Goal: Navigation & Orientation: Find specific page/section

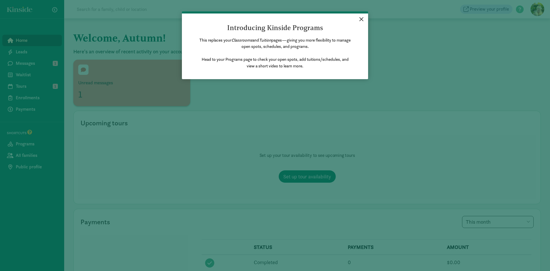
click at [361, 20] on link "×" at bounding box center [362, 18] width 10 height 10
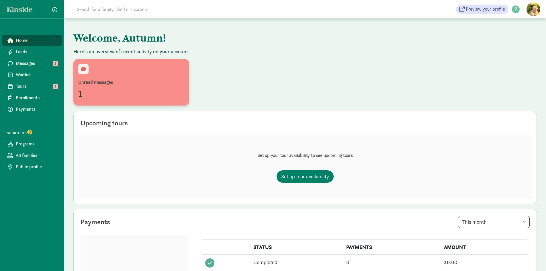
click at [87, 85] on div "Unread messages" at bounding box center [131, 82] width 106 height 7
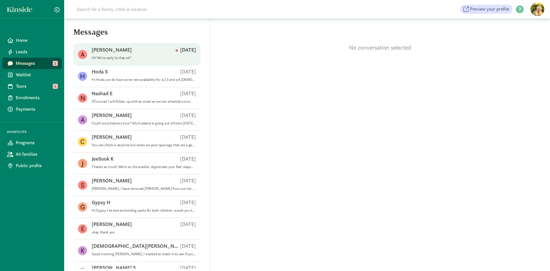
click at [124, 57] on p "Hi! We’re early! Is that ok?" at bounding box center [144, 58] width 104 height 5
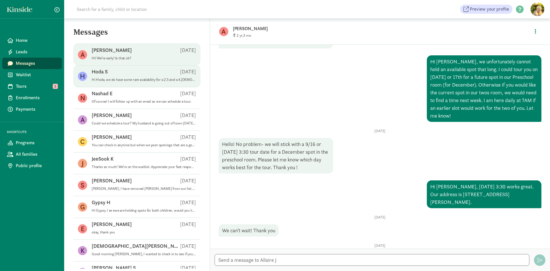
click at [108, 76] on div "Hoda S Sep 16" at bounding box center [144, 72] width 104 height 9
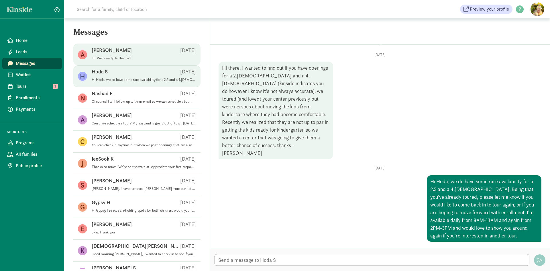
scroll to position [3, 0]
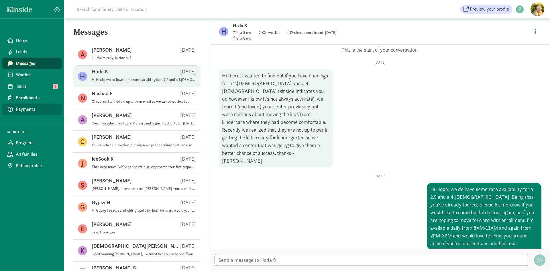
click at [23, 106] on span "Payments" at bounding box center [37, 109] width 42 height 7
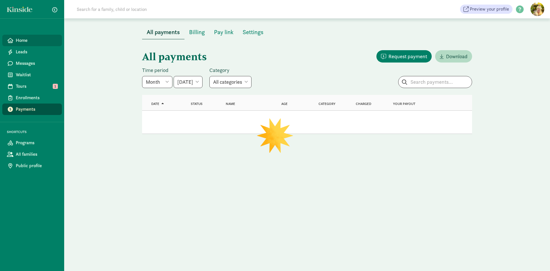
click at [24, 38] on span "Home" at bounding box center [37, 40] width 42 height 7
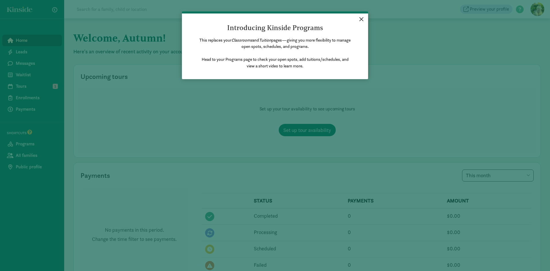
click at [362, 20] on link "×" at bounding box center [362, 18] width 10 height 10
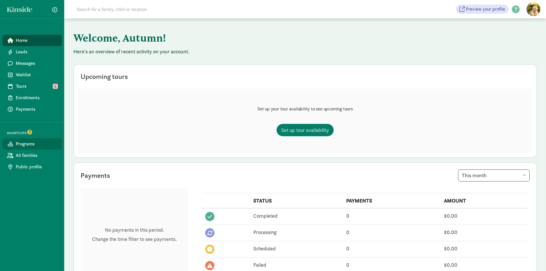
click at [33, 143] on span "Programs" at bounding box center [37, 143] width 42 height 7
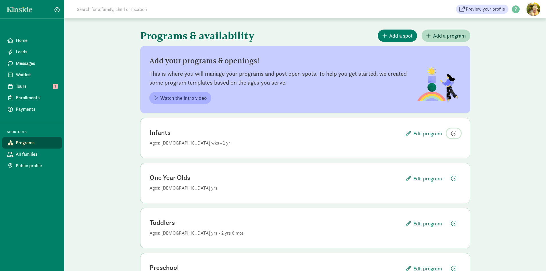
click at [447, 134] on button "button" at bounding box center [454, 133] width 14 height 10
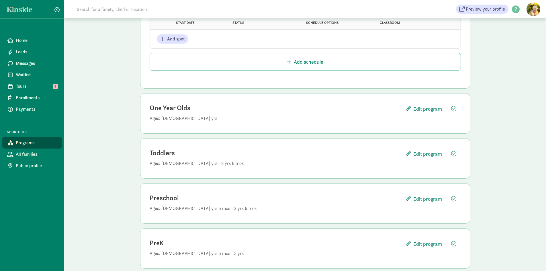
scroll to position [688, 0]
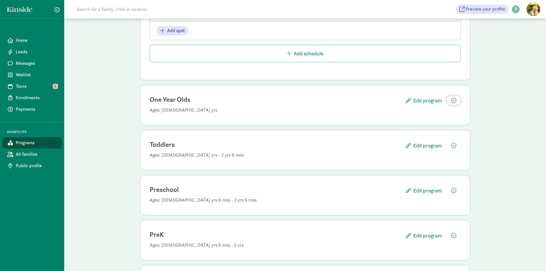
click at [452, 101] on span "button" at bounding box center [453, 100] width 5 height 5
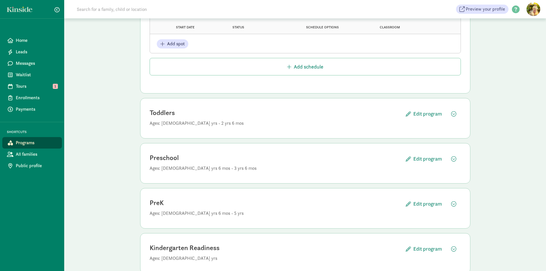
scroll to position [1175, 0]
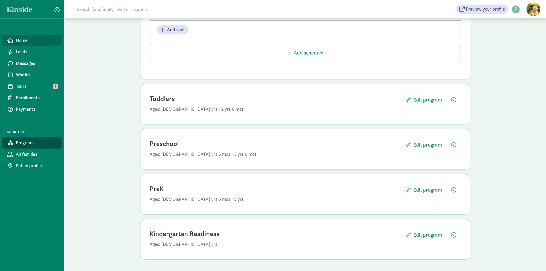
click at [39, 41] on span "Home" at bounding box center [37, 40] width 42 height 7
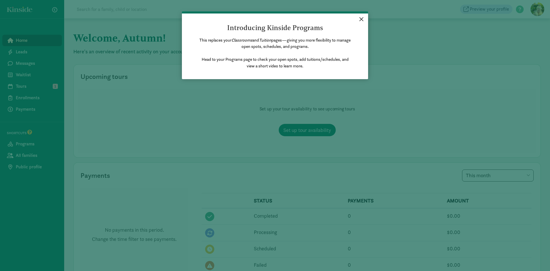
click at [363, 17] on link "×" at bounding box center [362, 18] width 10 height 10
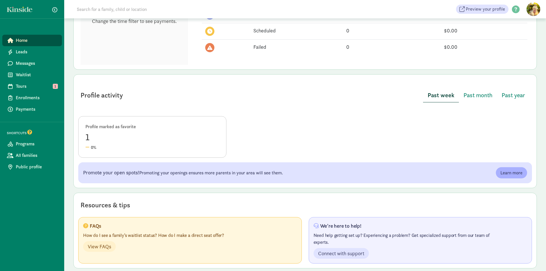
scroll to position [224, 0]
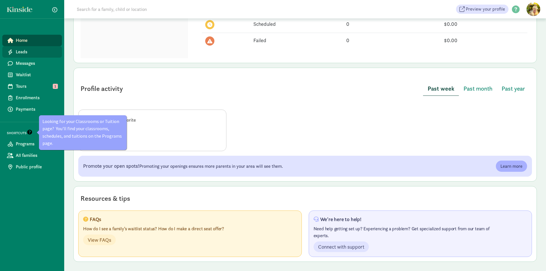
click at [26, 50] on span "Leads" at bounding box center [37, 51] width 42 height 7
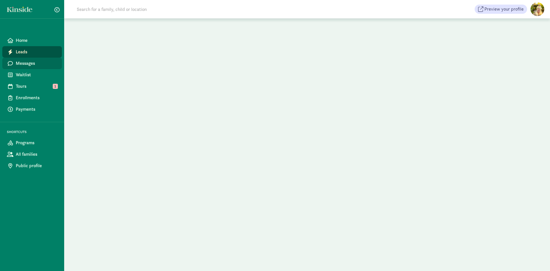
click at [26, 64] on span "Messages" at bounding box center [37, 63] width 42 height 7
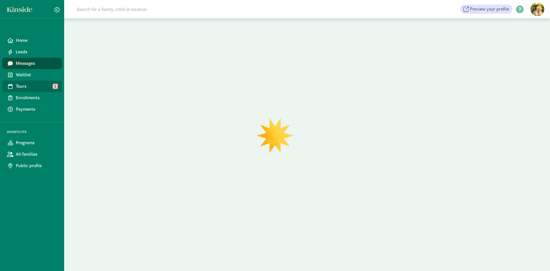
click at [23, 87] on span "Tours" at bounding box center [37, 86] width 42 height 7
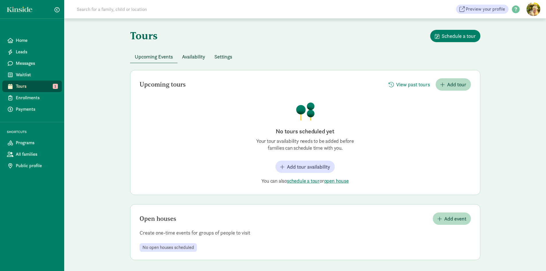
click at [200, 55] on span "Availability" at bounding box center [193, 57] width 23 height 8
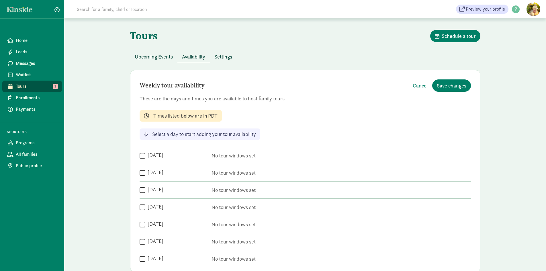
click at [244, 55] on div "Upcoming Events Availability Settings" at bounding box center [305, 56] width 350 height 13
